Goal: Communication & Community: Answer question/provide support

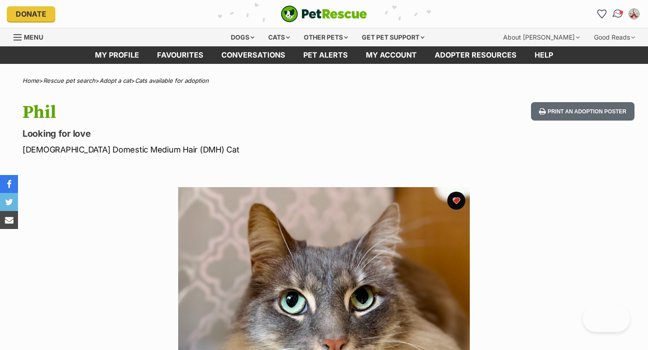
click at [616, 15] on img "Conversations" at bounding box center [618, 14] width 12 height 12
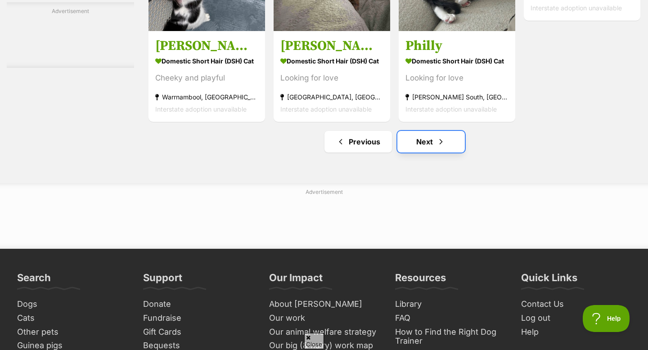
click at [423, 152] on link "Next" at bounding box center [430, 142] width 67 height 22
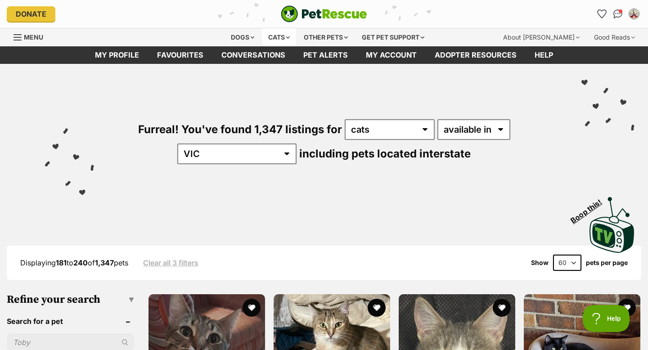
click at [287, 37] on div "Cats" at bounding box center [279, 37] width 34 height 18
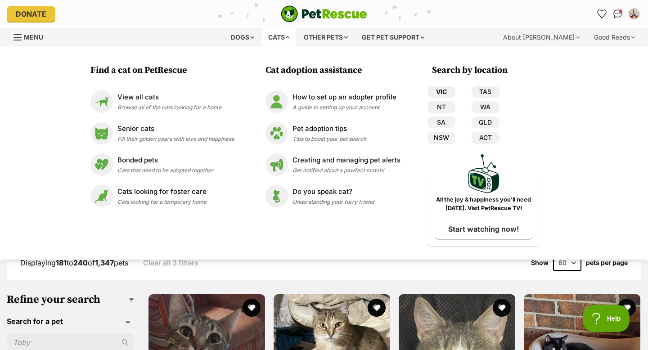
click at [438, 94] on link "VIC" at bounding box center [441, 92] width 28 height 12
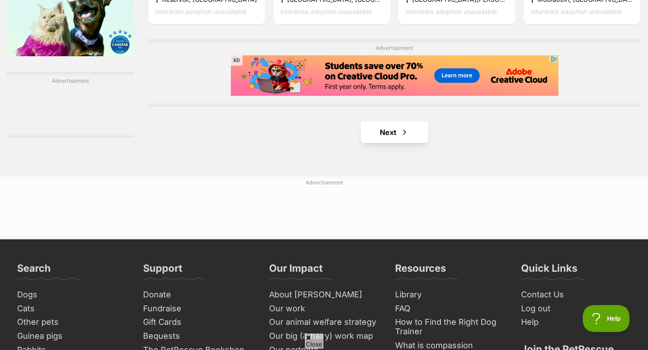
scroll to position [1524, 0]
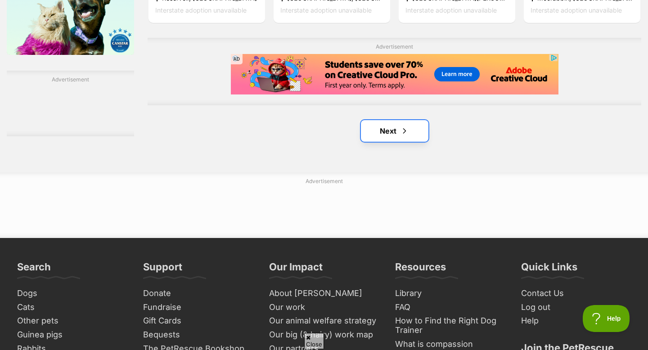
click at [390, 142] on link "Next" at bounding box center [394, 131] width 67 height 22
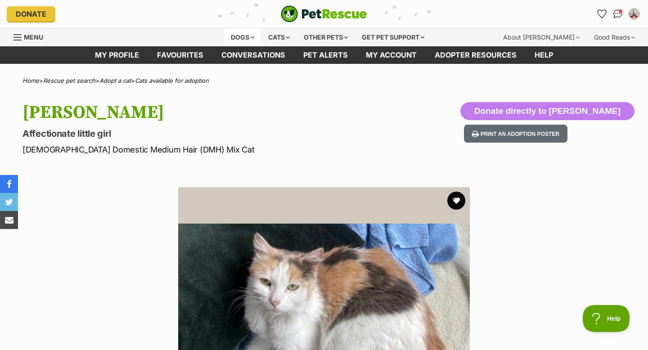
click at [248, 34] on div "Dogs" at bounding box center [242, 37] width 36 height 18
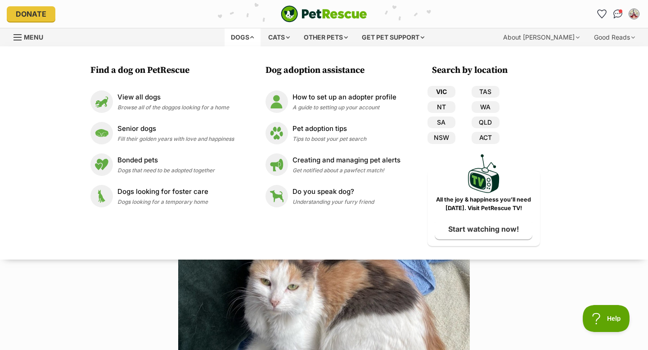
click at [434, 89] on link "VIC" at bounding box center [441, 92] width 28 height 12
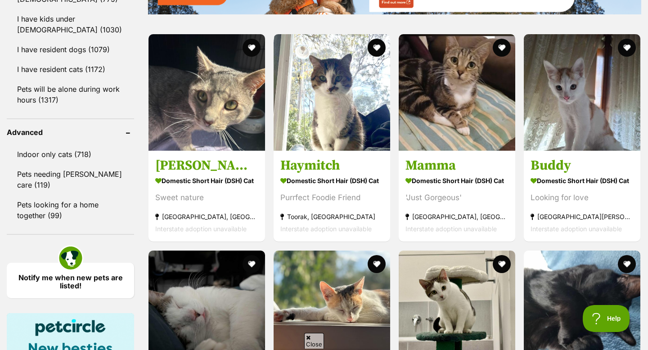
scroll to position [960, 0]
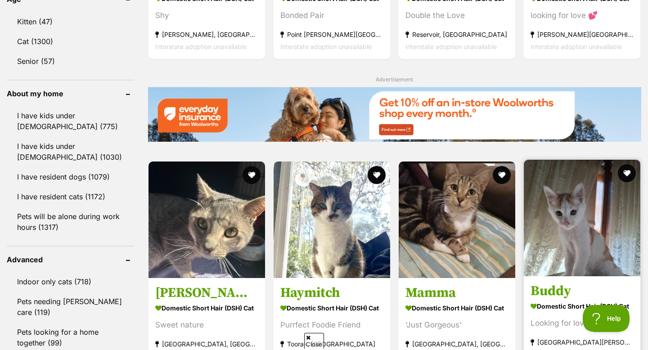
click at [569, 216] on img at bounding box center [581, 218] width 116 height 116
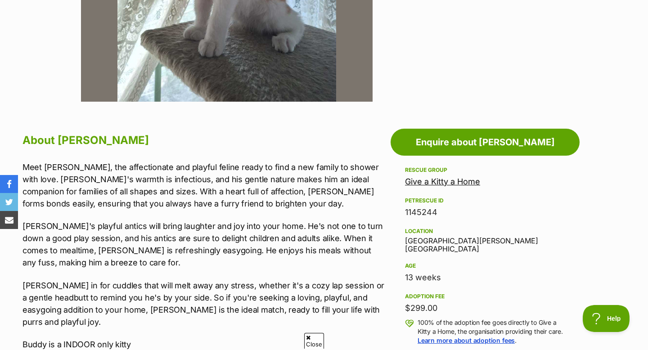
scroll to position [383, 0]
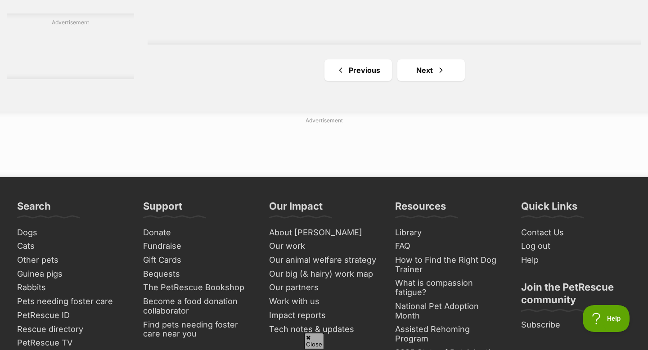
scroll to position [1529, 0]
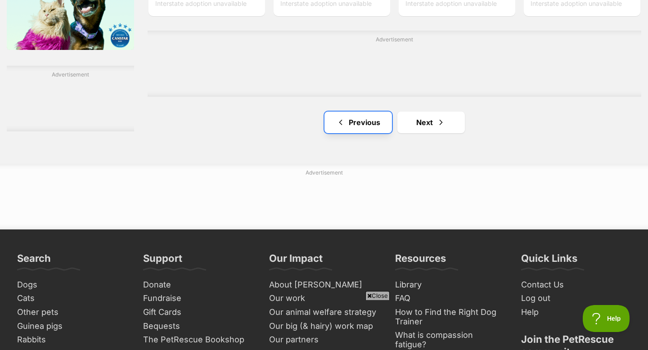
click at [336, 128] on span "Previous page" at bounding box center [340, 122] width 9 height 11
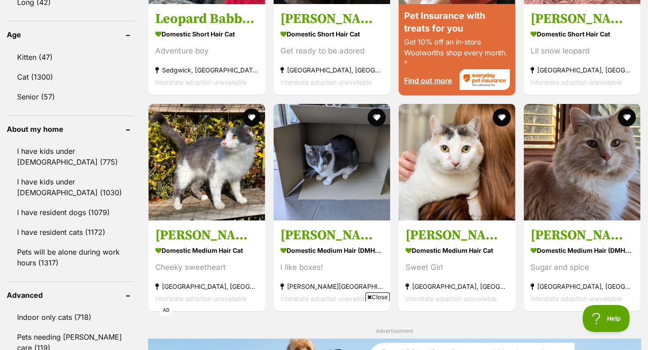
scroll to position [922, 0]
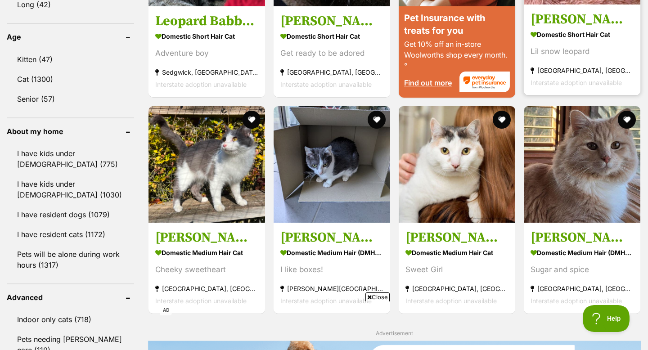
click at [595, 24] on h3 "[PERSON_NAME]" at bounding box center [581, 19] width 103 height 17
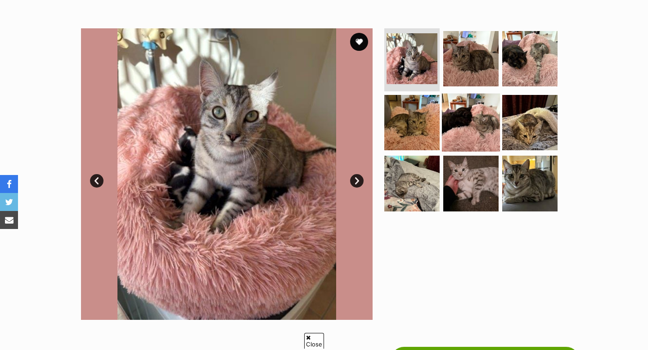
scroll to position [155, 0]
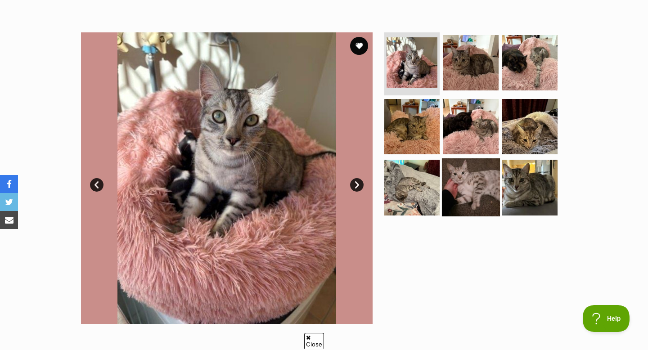
click at [468, 172] on img at bounding box center [471, 187] width 58 height 58
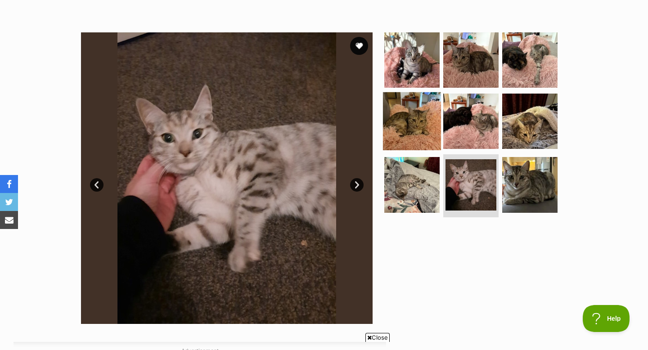
click at [420, 131] on img at bounding box center [412, 121] width 58 height 58
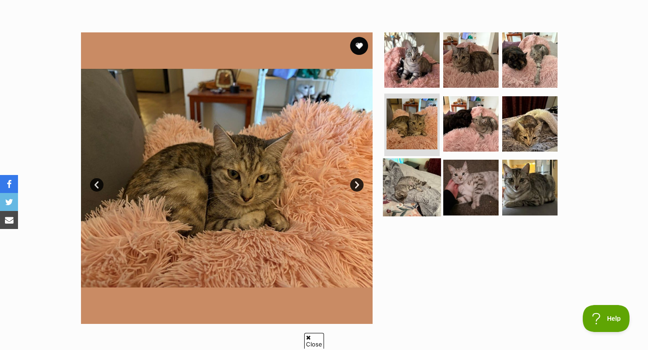
click at [420, 194] on img at bounding box center [412, 187] width 58 height 58
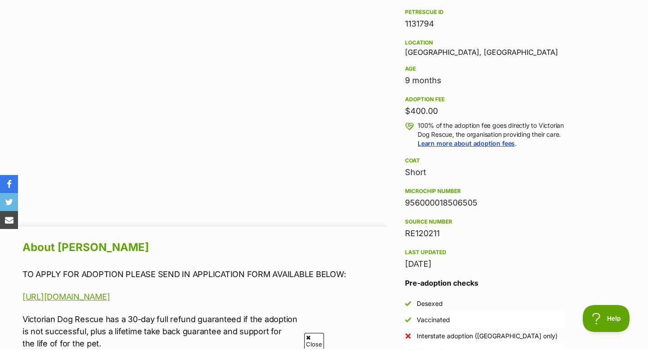
scroll to position [559, 0]
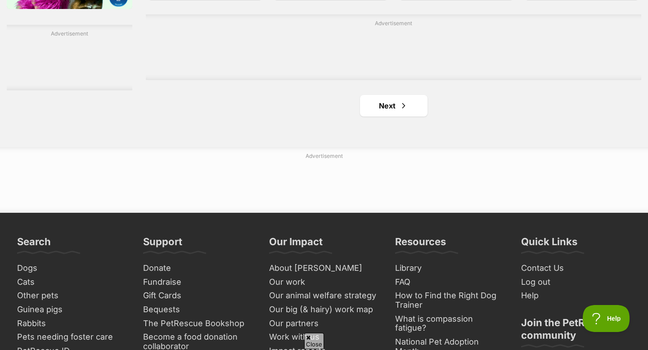
scroll to position [1549, 0]
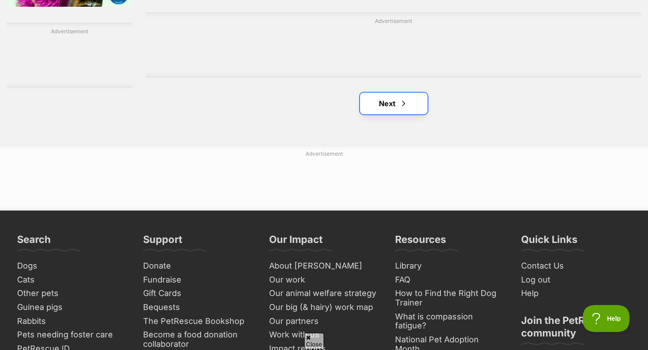
click at [392, 102] on link "Next" at bounding box center [393, 104] width 67 height 22
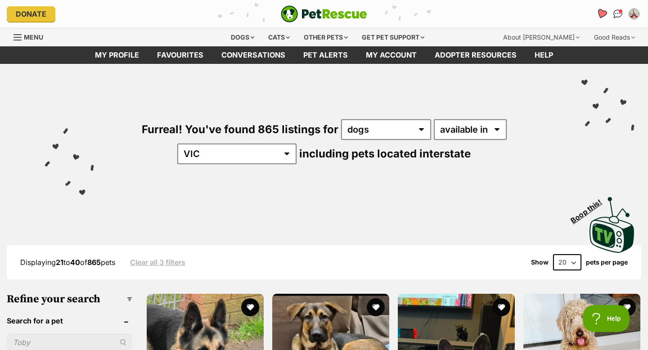
click at [600, 15] on icon "Favourites" at bounding box center [601, 14] width 11 height 10
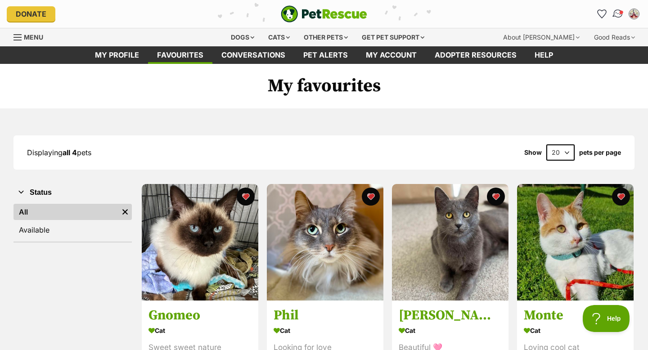
click at [615, 14] on img "Conversations" at bounding box center [618, 14] width 12 height 12
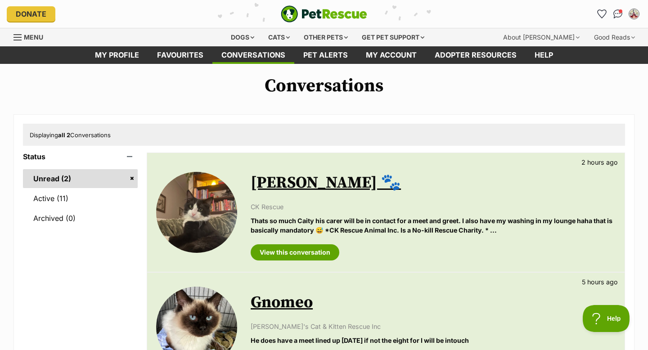
click at [271, 179] on link "[PERSON_NAME] 🐾" at bounding box center [326, 183] width 150 height 20
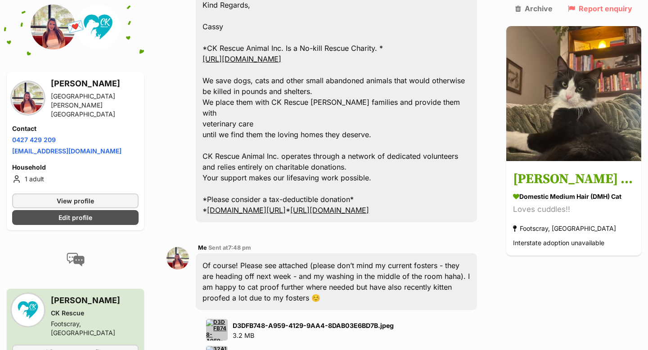
scroll to position [2751, 0]
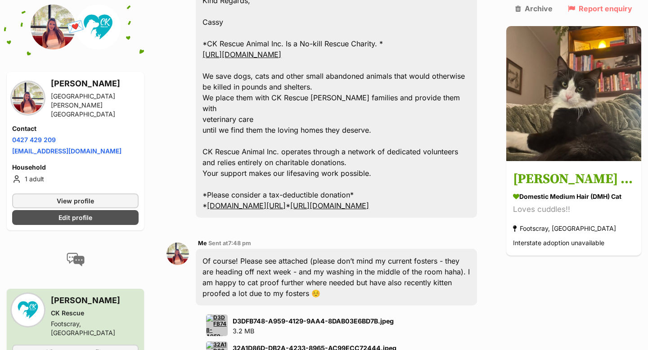
click at [216, 314] on img at bounding box center [217, 325] width 22 height 22
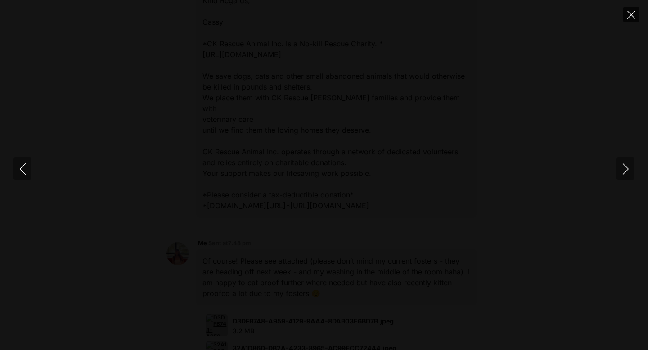
click at [626, 19] on button "Close" at bounding box center [631, 15] width 16 height 16
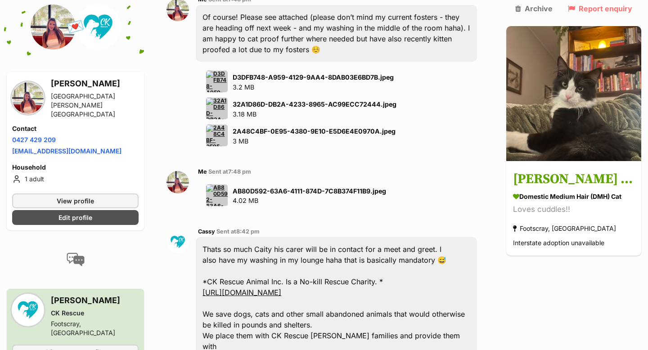
scroll to position [2993, 0]
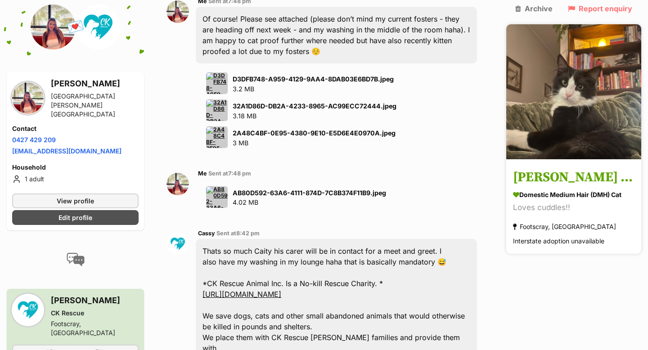
click at [539, 171] on h3 "[PERSON_NAME] 🐾" at bounding box center [573, 178] width 121 height 20
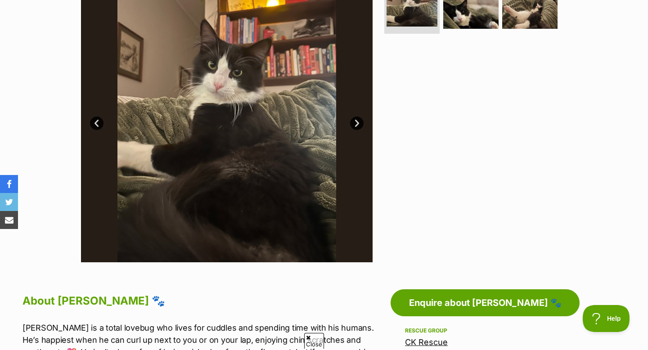
scroll to position [215, 0]
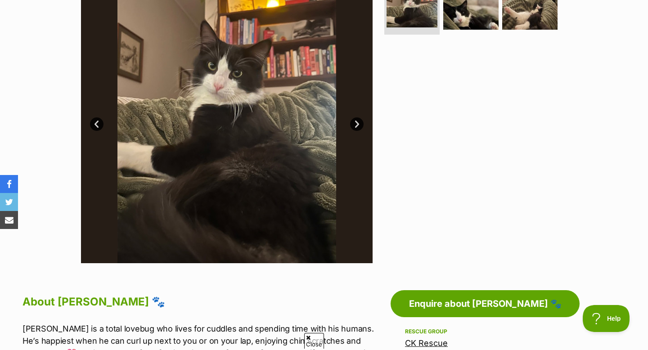
click at [315, 121] on img at bounding box center [226, 117] width 291 height 291
click at [355, 124] on link "Next" at bounding box center [356, 123] width 13 height 13
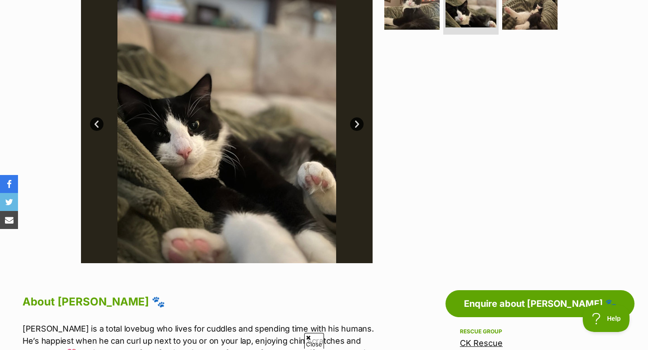
click at [356, 124] on link "Next" at bounding box center [356, 123] width 13 height 13
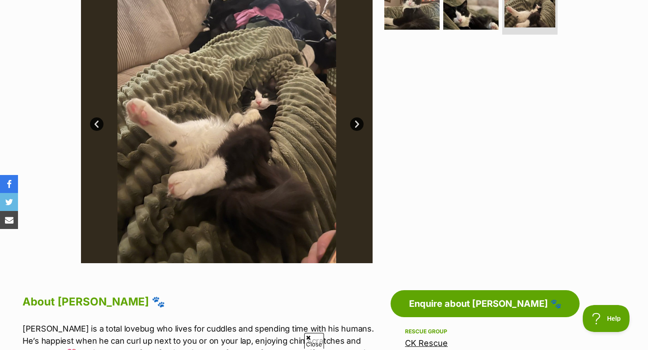
click at [356, 124] on link "Next" at bounding box center [356, 123] width 13 height 13
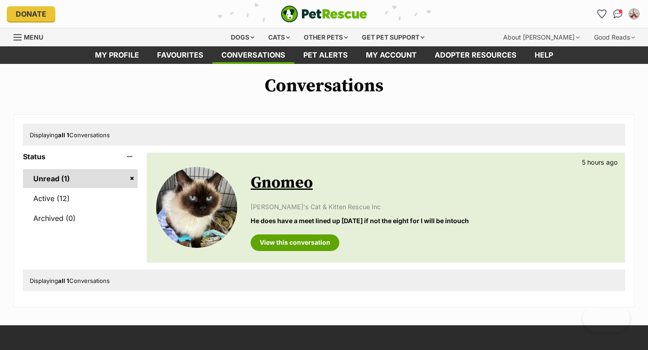
click at [304, 176] on link "Gnomeo" at bounding box center [282, 183] width 62 height 20
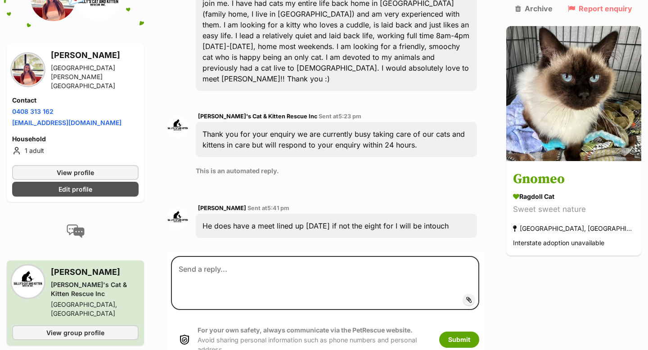
scroll to position [303, 0]
